Goal: Task Accomplishment & Management: Use online tool/utility

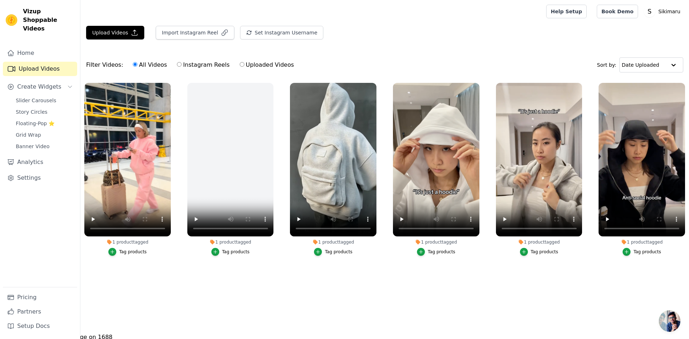
click at [125, 251] on div "Tag products" at bounding box center [133, 252] width 28 height 6
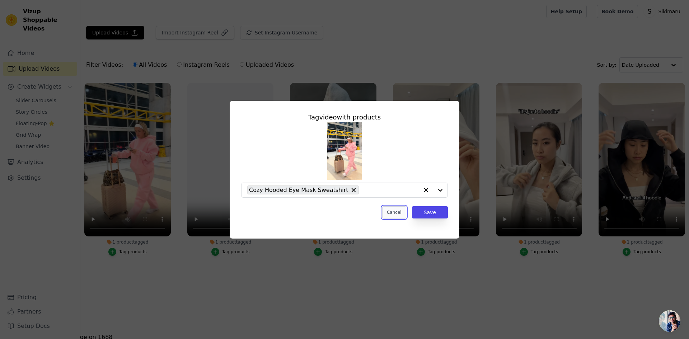
click at [402, 214] on button "Cancel" at bounding box center [394, 212] width 24 height 12
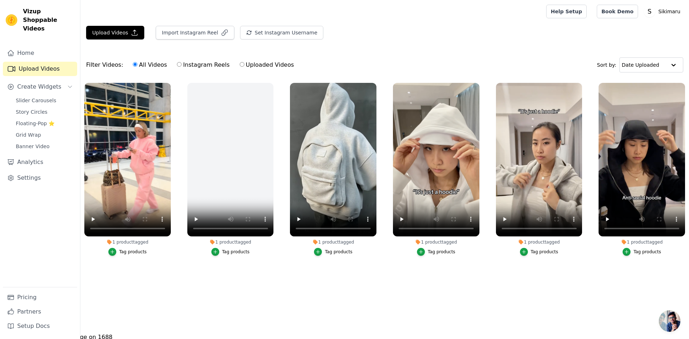
click at [44, 86] on div "Home Upload Videos Create Widgets Slider Carousels Story Circles Floating-Pop ⭐…" at bounding box center [40, 166] width 74 height 241
click at [42, 97] on span "Slider Carousels" at bounding box center [36, 100] width 41 height 7
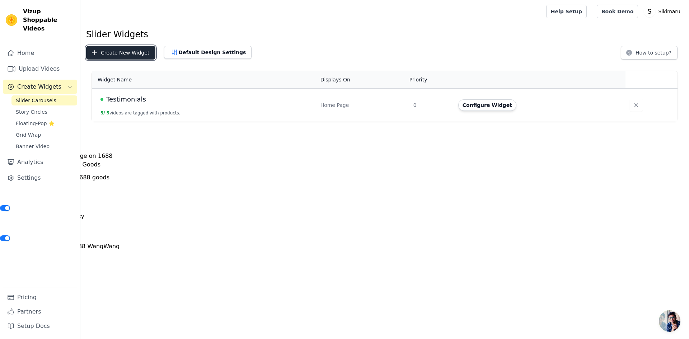
click at [123, 52] on button "Create New Widget" at bounding box center [120, 53] width 69 height 14
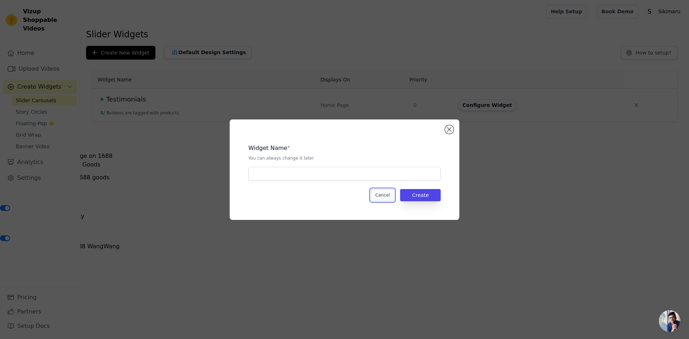
click at [386, 197] on button "Cancel" at bounding box center [383, 195] width 24 height 12
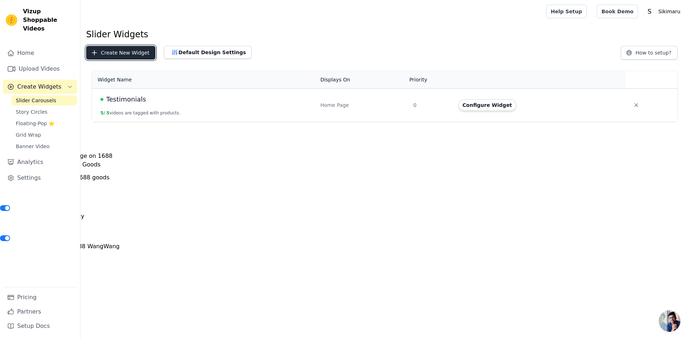
click at [128, 56] on button "Create New Widget" at bounding box center [120, 53] width 69 height 14
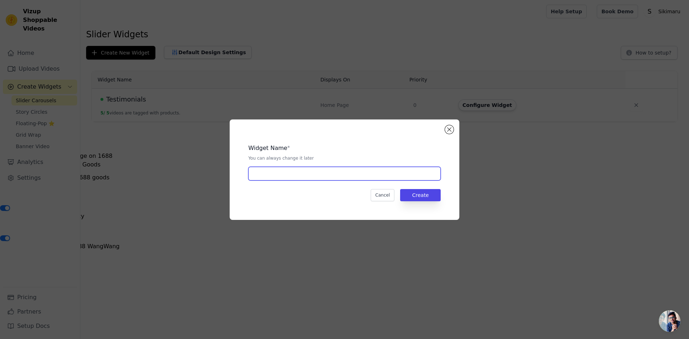
click at [306, 176] on input "text" at bounding box center [344, 174] width 192 height 14
type input "Testimonials - Products"
click at [422, 197] on button "Create" at bounding box center [420, 195] width 41 height 12
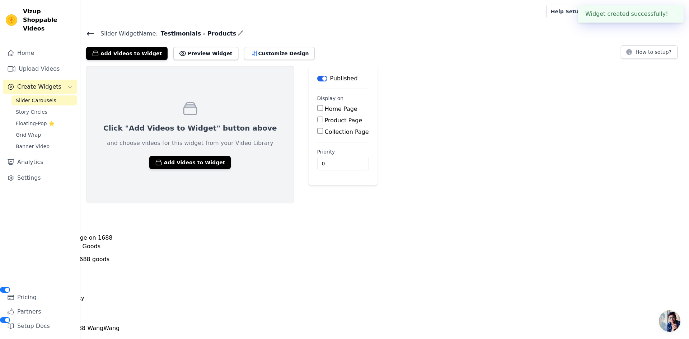
click at [317, 119] on div "Product Page" at bounding box center [343, 120] width 52 height 9
click at [317, 122] on input "Product Page" at bounding box center [320, 120] width 6 height 6
checkbox input "true"
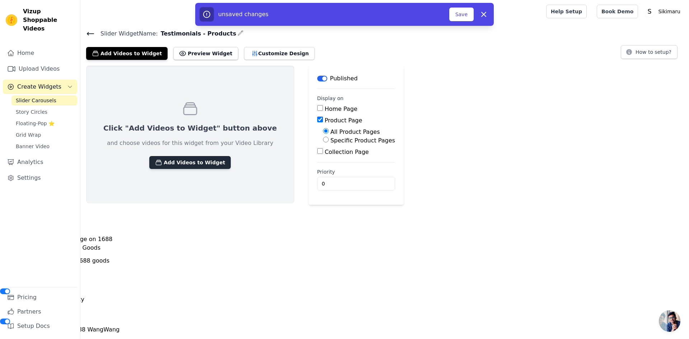
click at [207, 163] on button "Add Videos to Widget" at bounding box center [189, 162] width 81 height 13
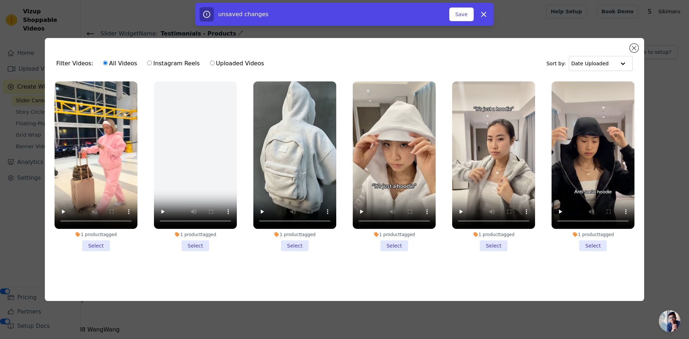
click at [100, 246] on li "1 product tagged Select" at bounding box center [96, 166] width 83 height 170
click at [0, 0] on input "1 product tagged Select" at bounding box center [0, 0] width 0 height 0
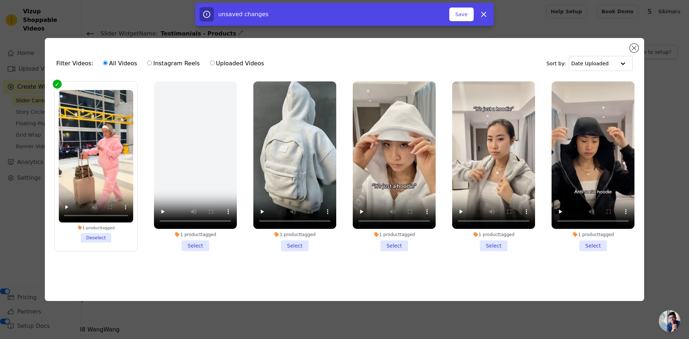
click at [200, 247] on li "1 product tagged Select" at bounding box center [195, 166] width 83 height 170
click at [0, 0] on input "1 product tagged Select" at bounding box center [0, 0] width 0 height 0
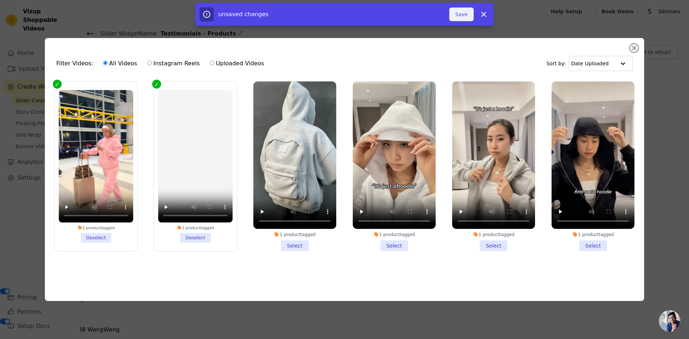
click at [462, 16] on button "Save" at bounding box center [461, 15] width 24 height 14
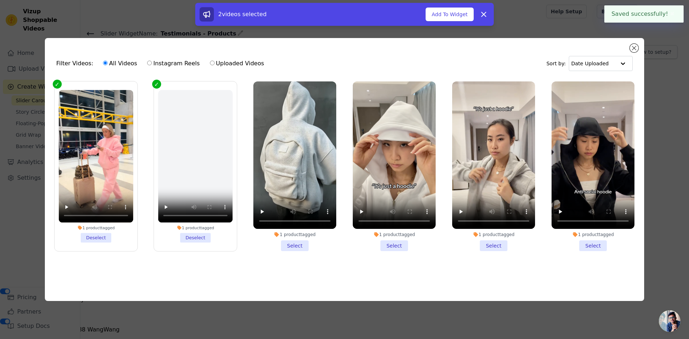
click at [672, 14] on button "✖" at bounding box center [672, 14] width 8 height 9
click at [637, 47] on button "Close modal" at bounding box center [634, 48] width 9 height 9
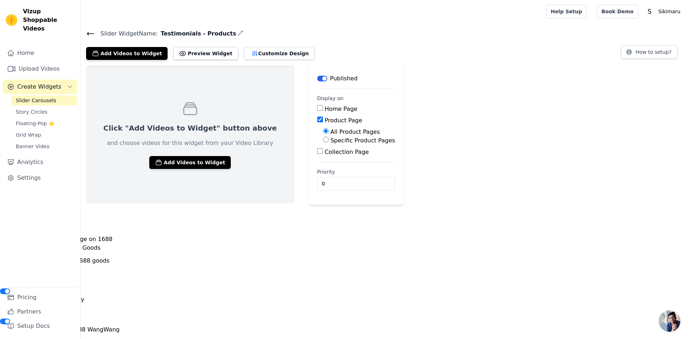
click at [317, 77] on button "Label" at bounding box center [322, 79] width 10 height 6
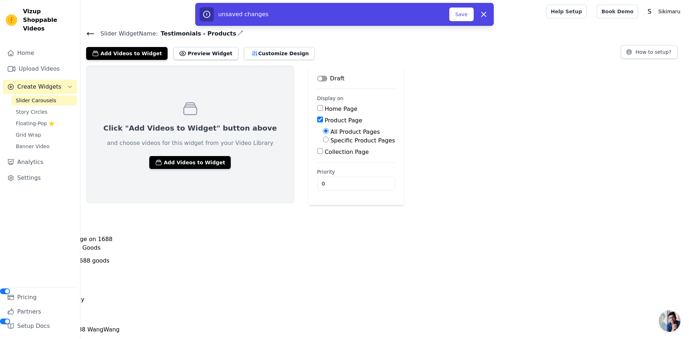
click at [90, 36] on icon at bounding box center [90, 33] width 9 height 9
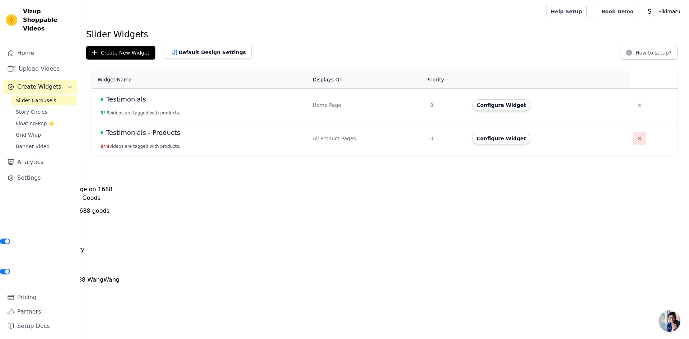
click at [633, 144] on button "button" at bounding box center [639, 138] width 13 height 13
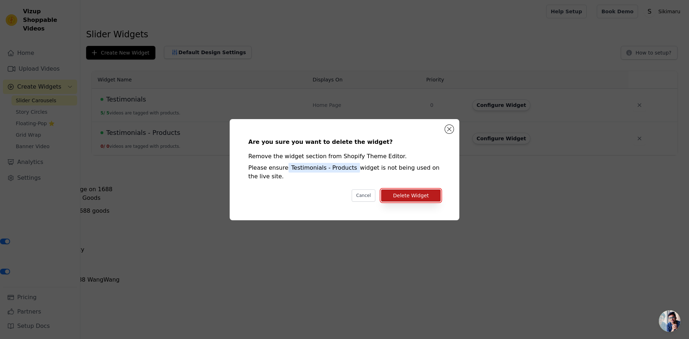
click at [429, 195] on button "Delete Widget" at bounding box center [411, 195] width 60 height 12
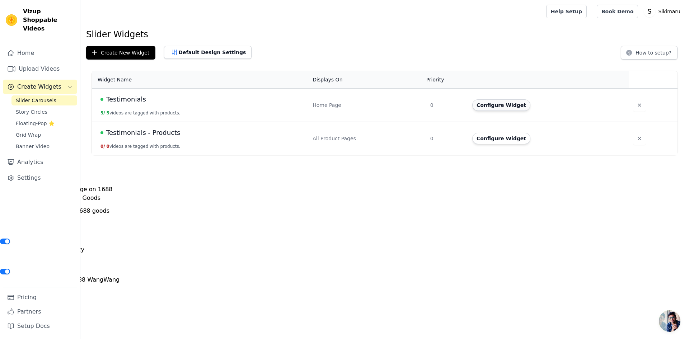
click at [500, 103] on button "Configure Widget" at bounding box center [501, 104] width 58 height 11
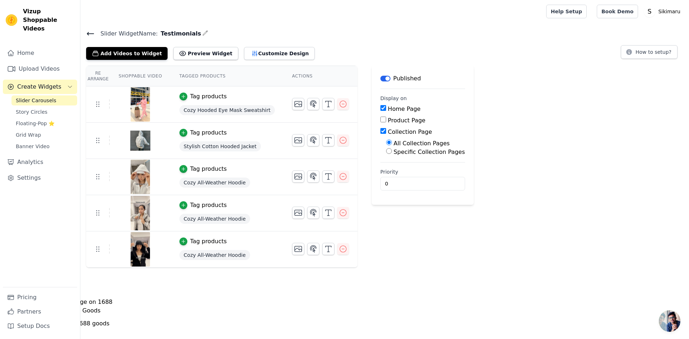
click at [380, 123] on div "Product Page" at bounding box center [422, 120] width 85 height 9
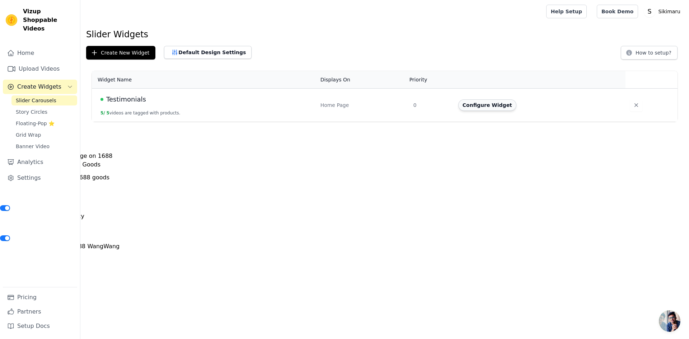
click at [481, 108] on button "Configure Widget" at bounding box center [487, 104] width 58 height 11
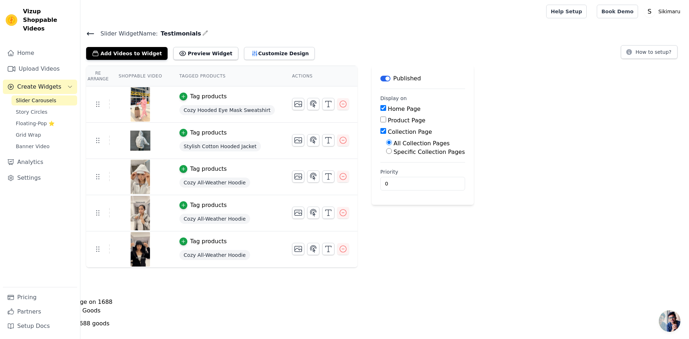
click at [380, 122] on input "Product Page" at bounding box center [383, 120] width 6 height 6
checkbox input "true"
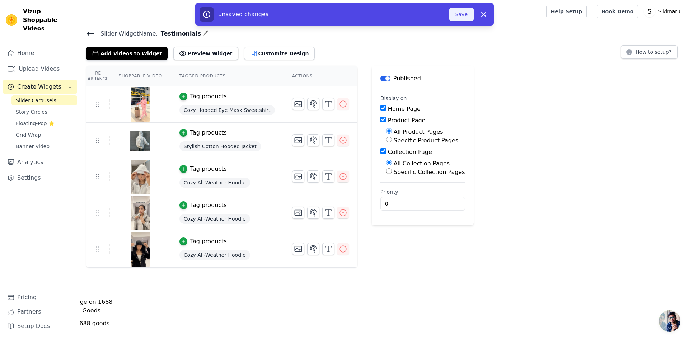
click at [462, 17] on button "Save" at bounding box center [461, 15] width 24 height 14
